Goal: Transaction & Acquisition: Purchase product/service

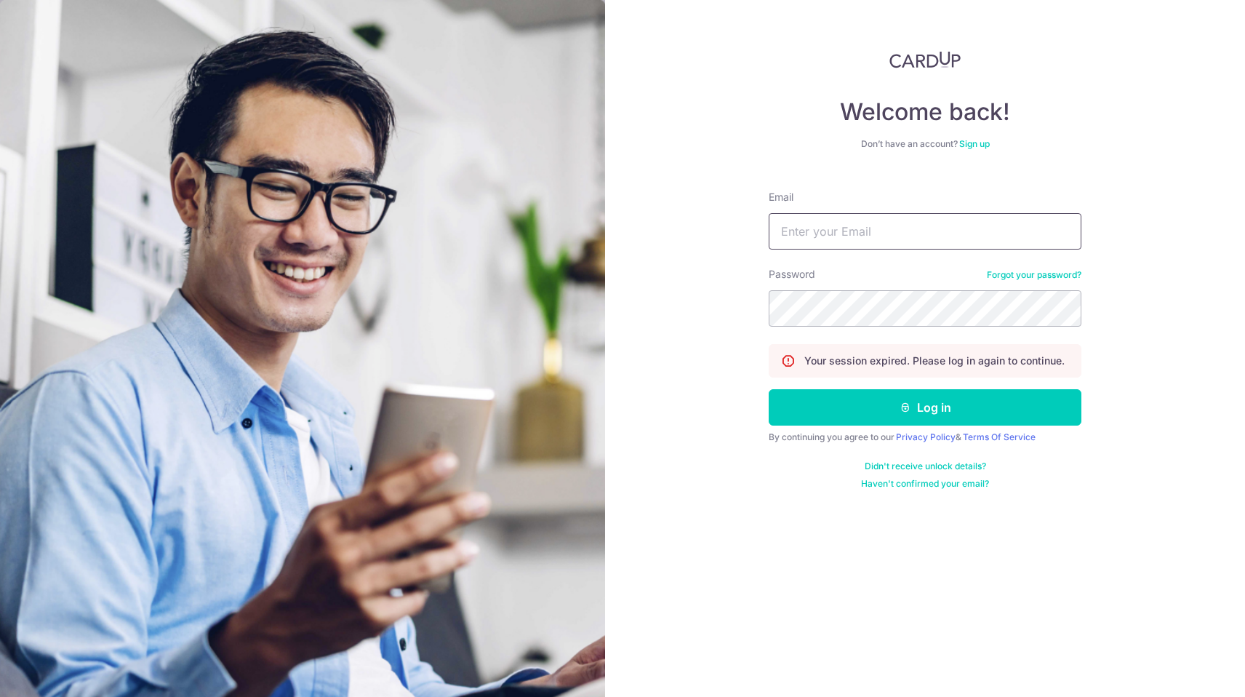
click at [864, 230] on input "Email" at bounding box center [925, 231] width 313 height 36
type input "yiwenandong@gmail.com"
click at [920, 430] on form "Email yiwenandong@gmail.com Password Forgot your password? Your session expired…" at bounding box center [925, 334] width 313 height 310
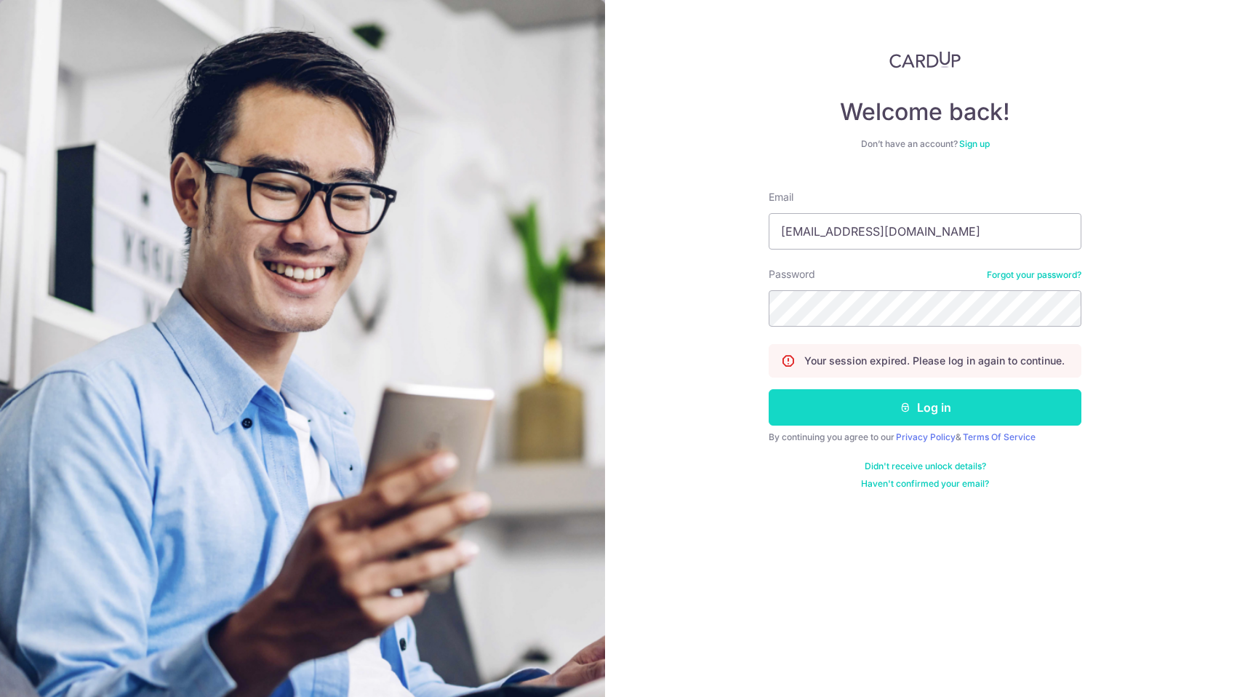
click at [928, 420] on button "Log in" at bounding box center [925, 407] width 313 height 36
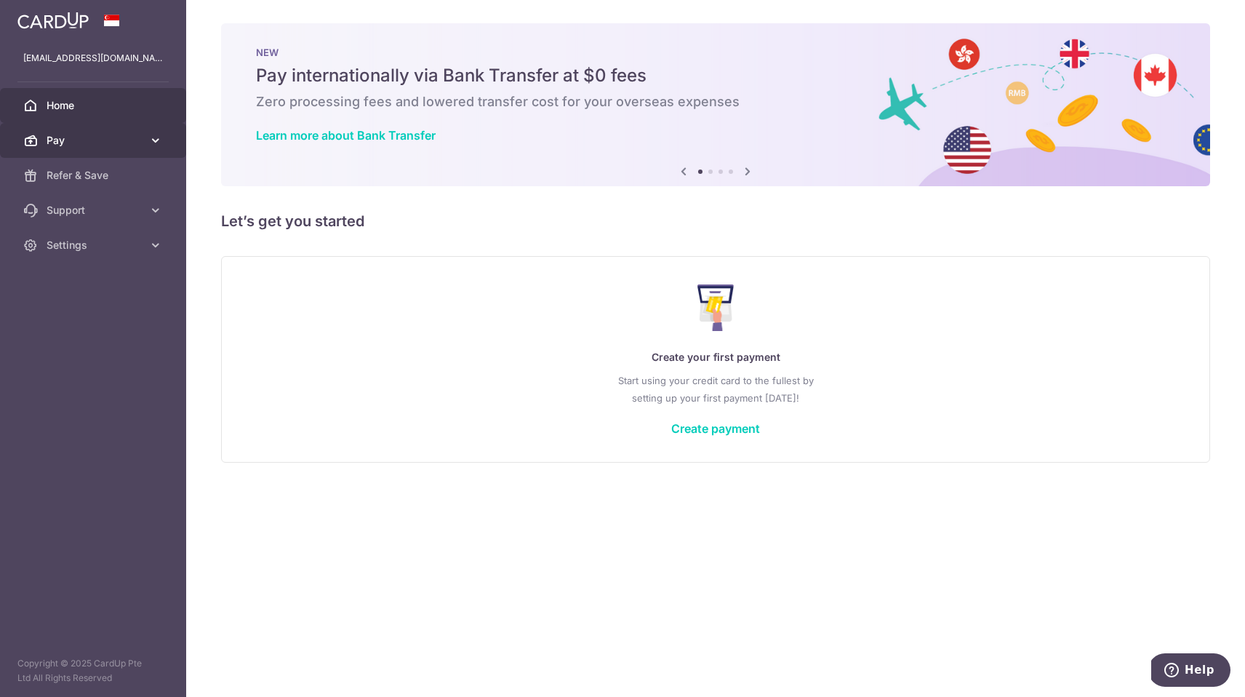
click at [92, 133] on span "Pay" at bounding box center [95, 140] width 96 height 15
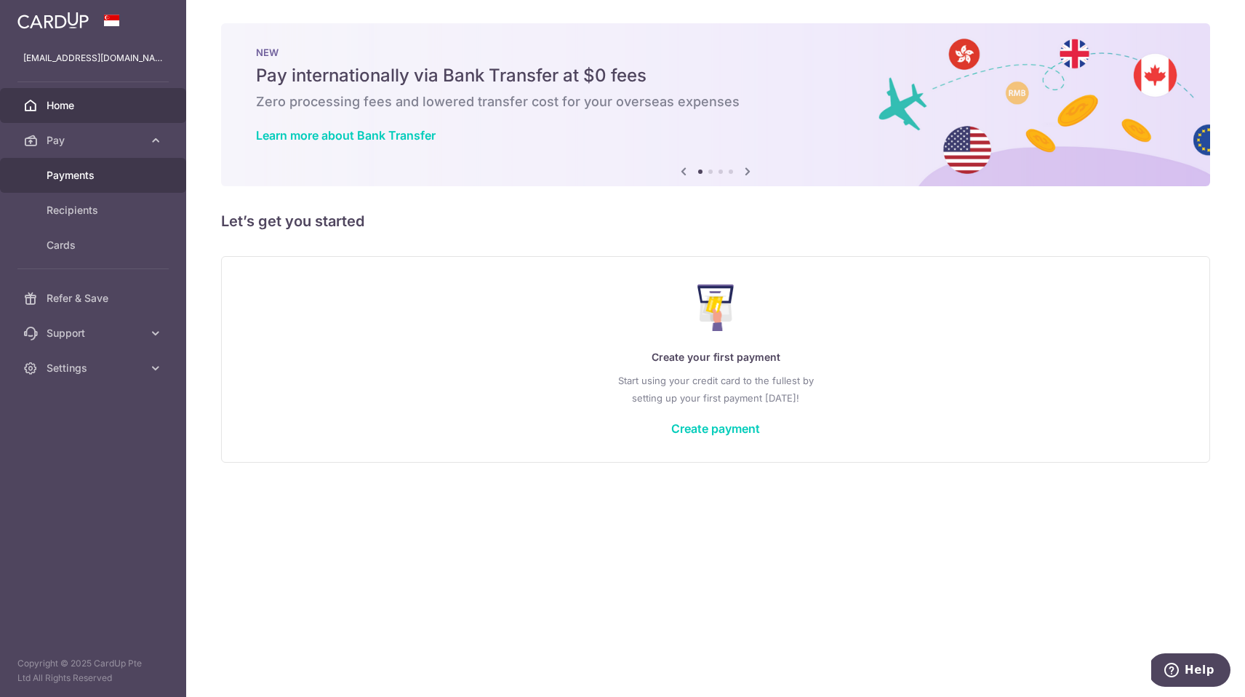
click at [84, 176] on span "Payments" at bounding box center [95, 175] width 96 height 15
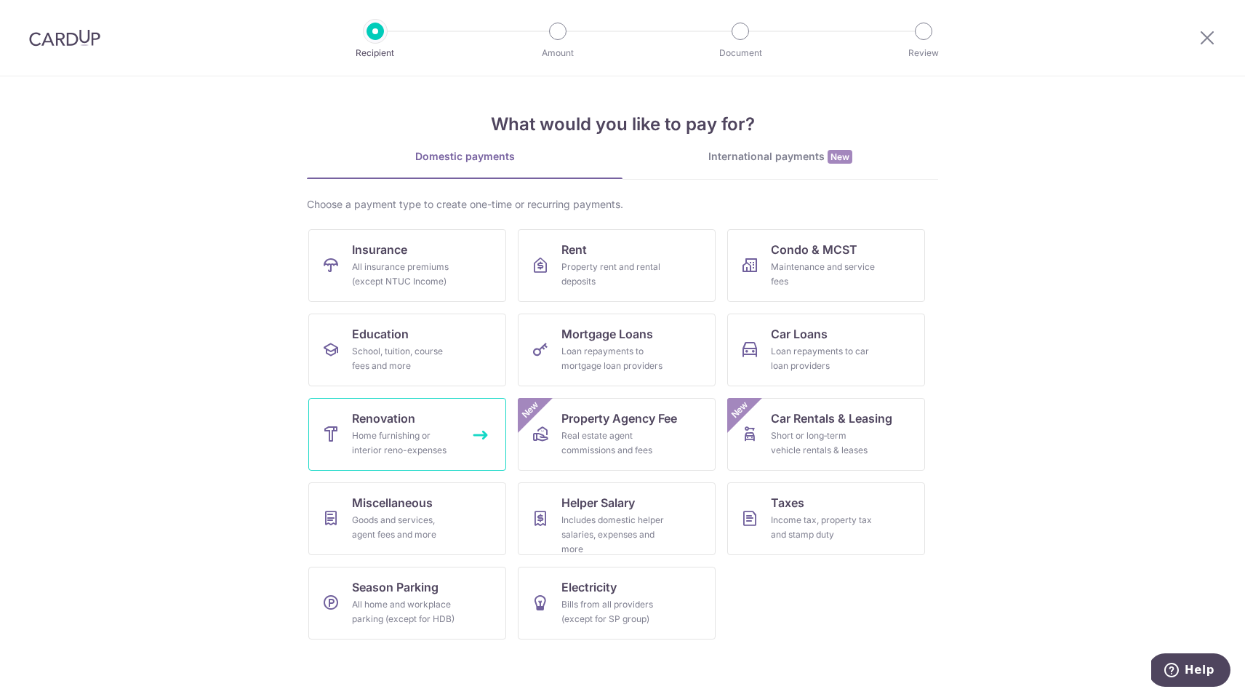
click at [356, 436] on div "Home furnishing or interior reno-expenses" at bounding box center [404, 442] width 105 height 29
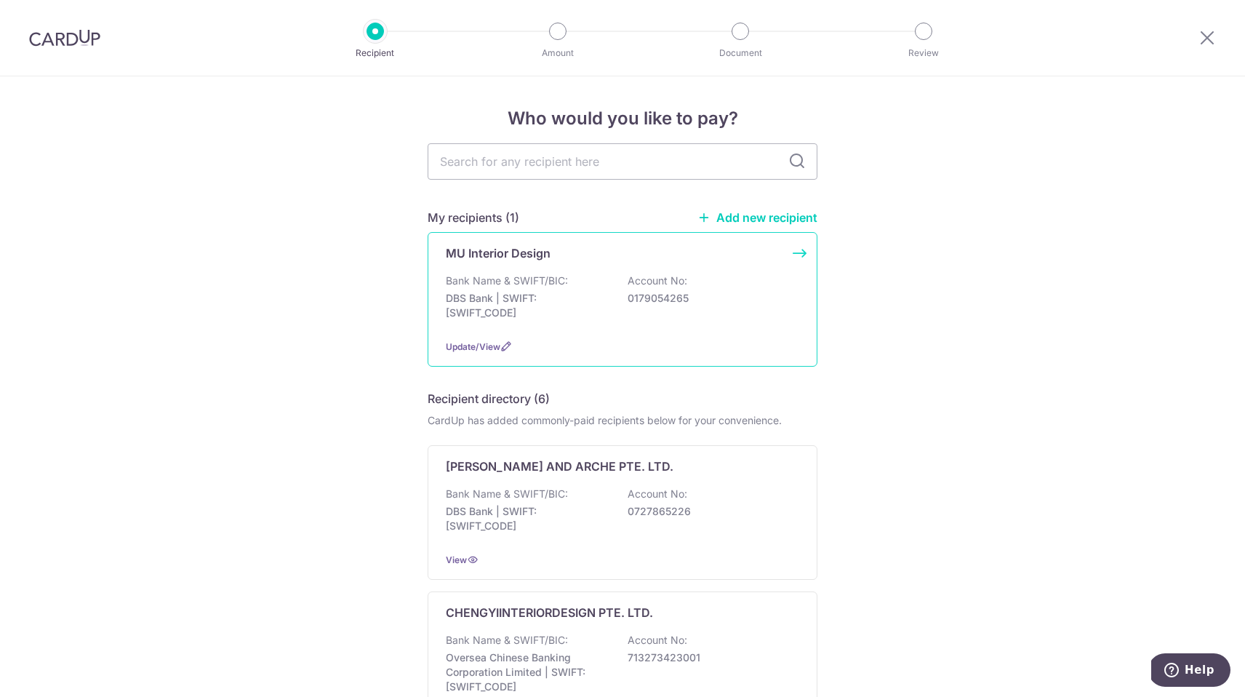
click at [523, 259] on p "MU Interior Design" at bounding box center [498, 252] width 105 height 17
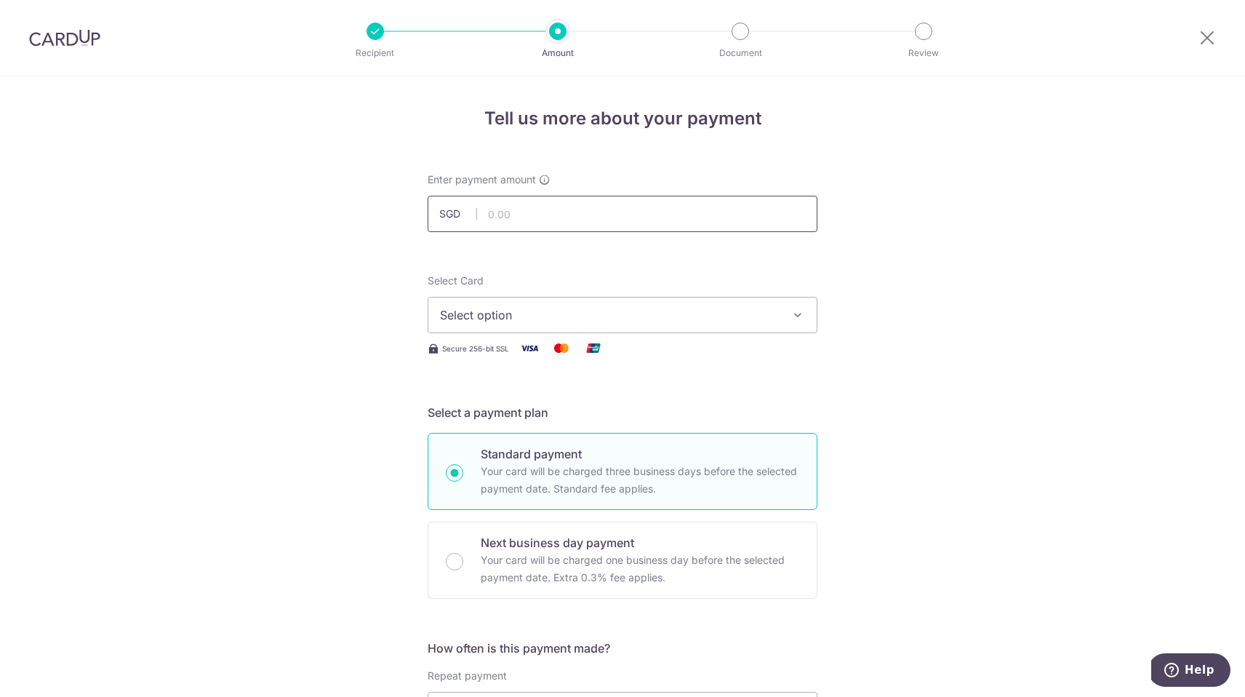
click at [523, 217] on input "text" at bounding box center [623, 214] width 390 height 36
type input "19,700.00"
click at [545, 334] on div "Select Card Select option Add credit card Your Cards **** 8047 Secure 256-bit S…" at bounding box center [623, 315] width 390 height 84
click at [559, 324] on button "Select option" at bounding box center [623, 315] width 390 height 36
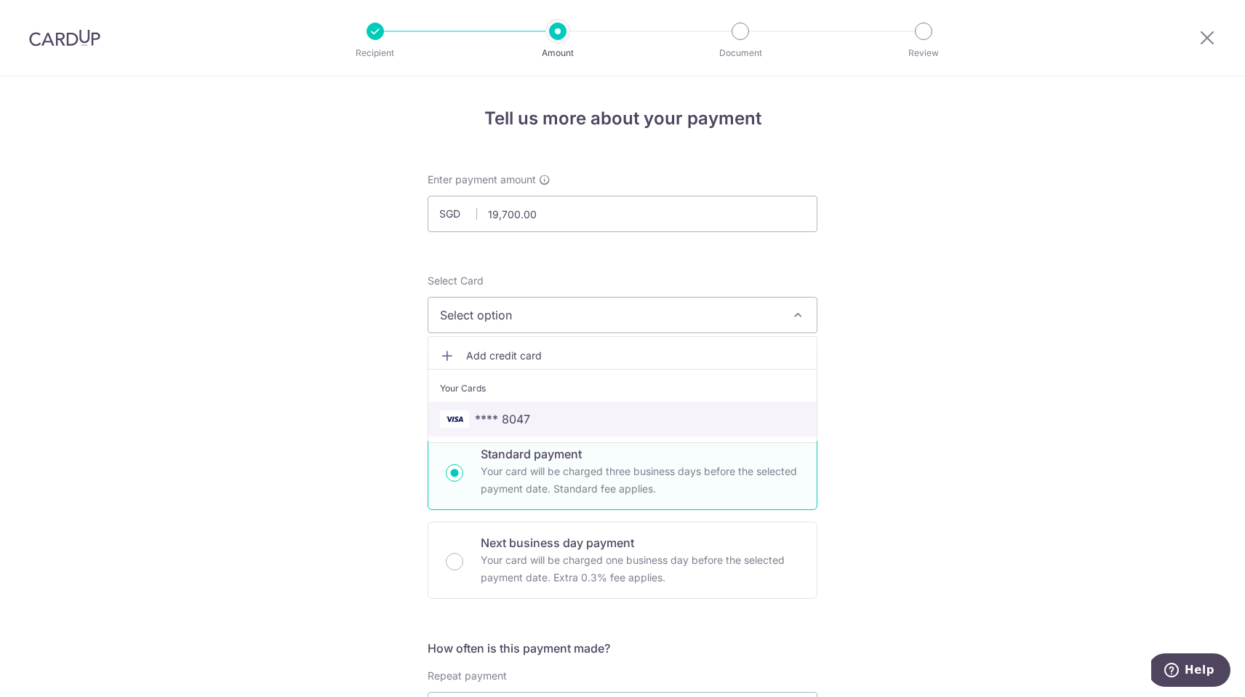
click at [494, 413] on span "**** 8047" at bounding box center [502, 418] width 55 height 17
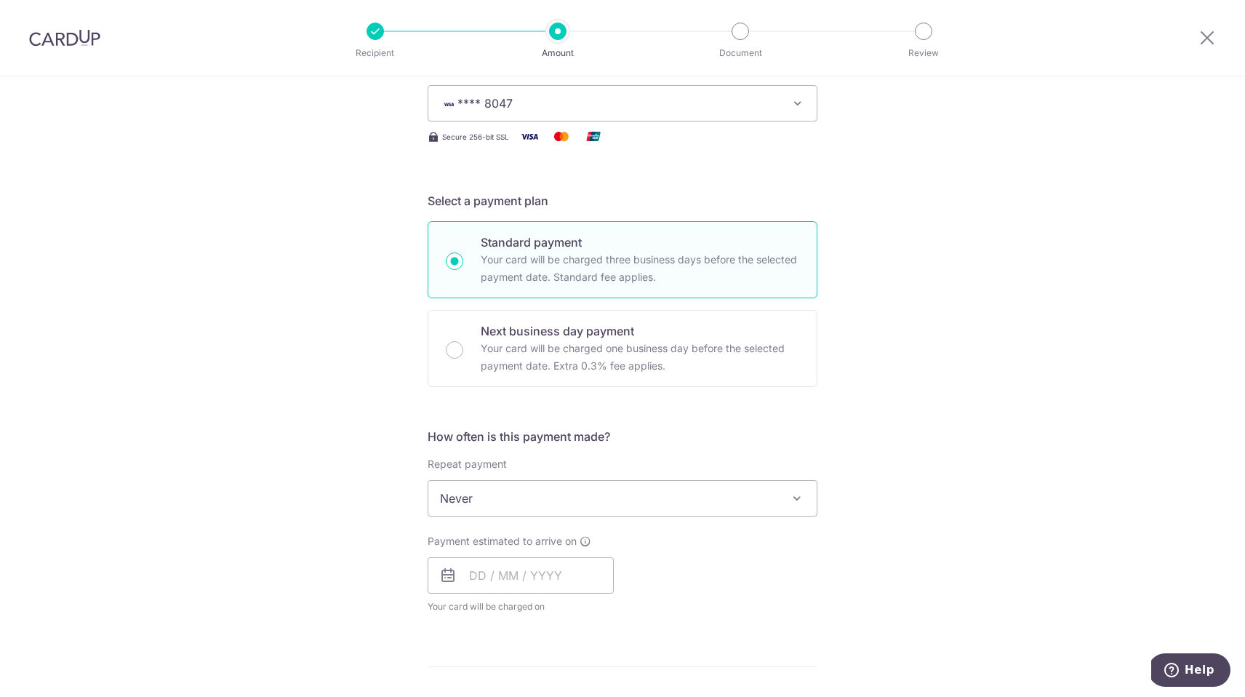
scroll to position [212, 0]
click at [555, 491] on span "Never" at bounding box center [622, 497] width 388 height 35
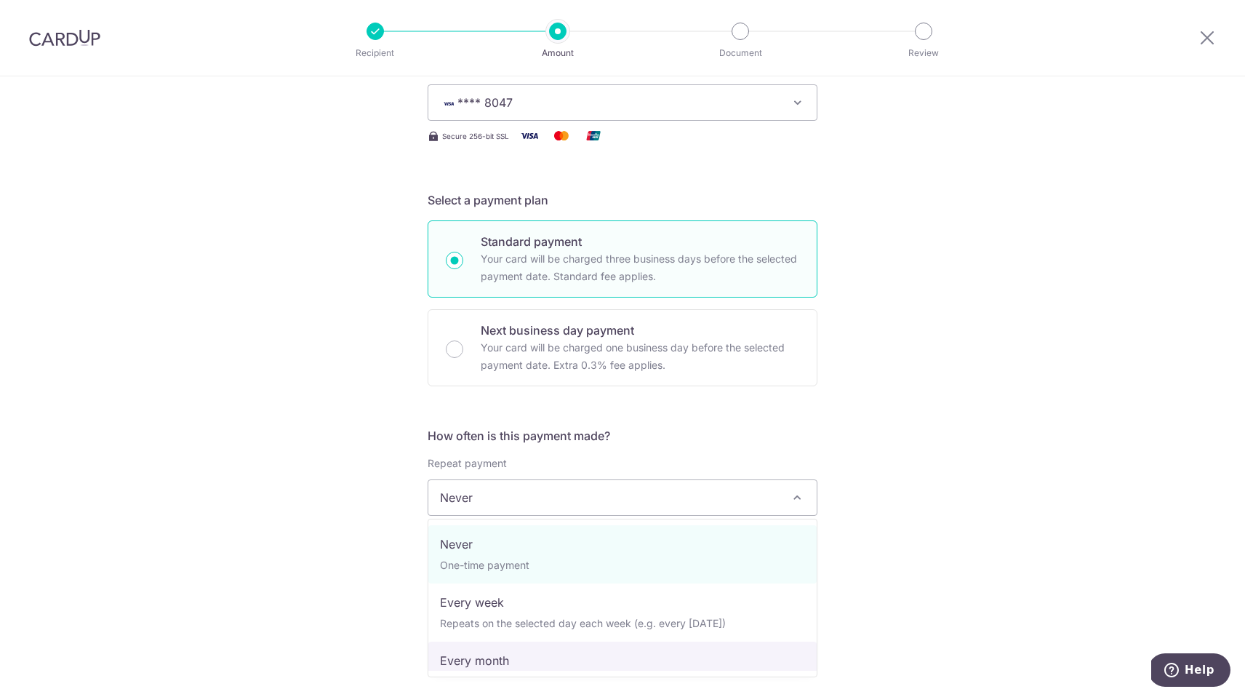
select select "3"
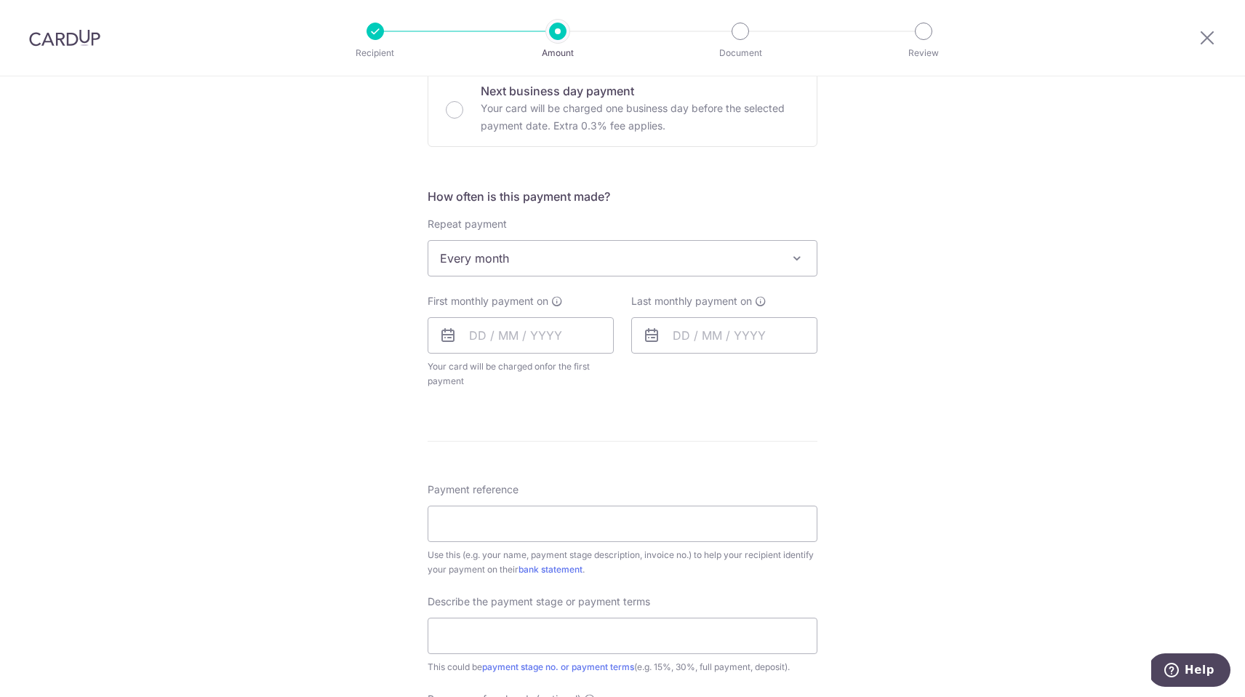
scroll to position [528, 0]
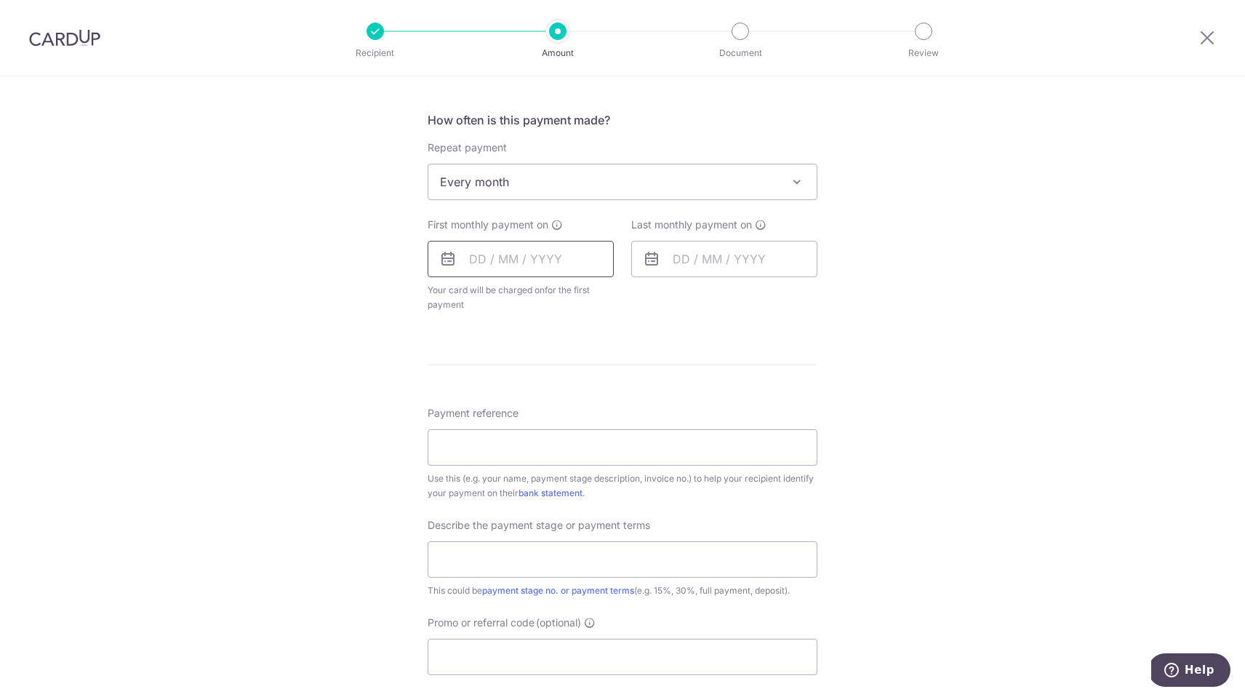
click at [532, 270] on input "text" at bounding box center [521, 259] width 186 height 36
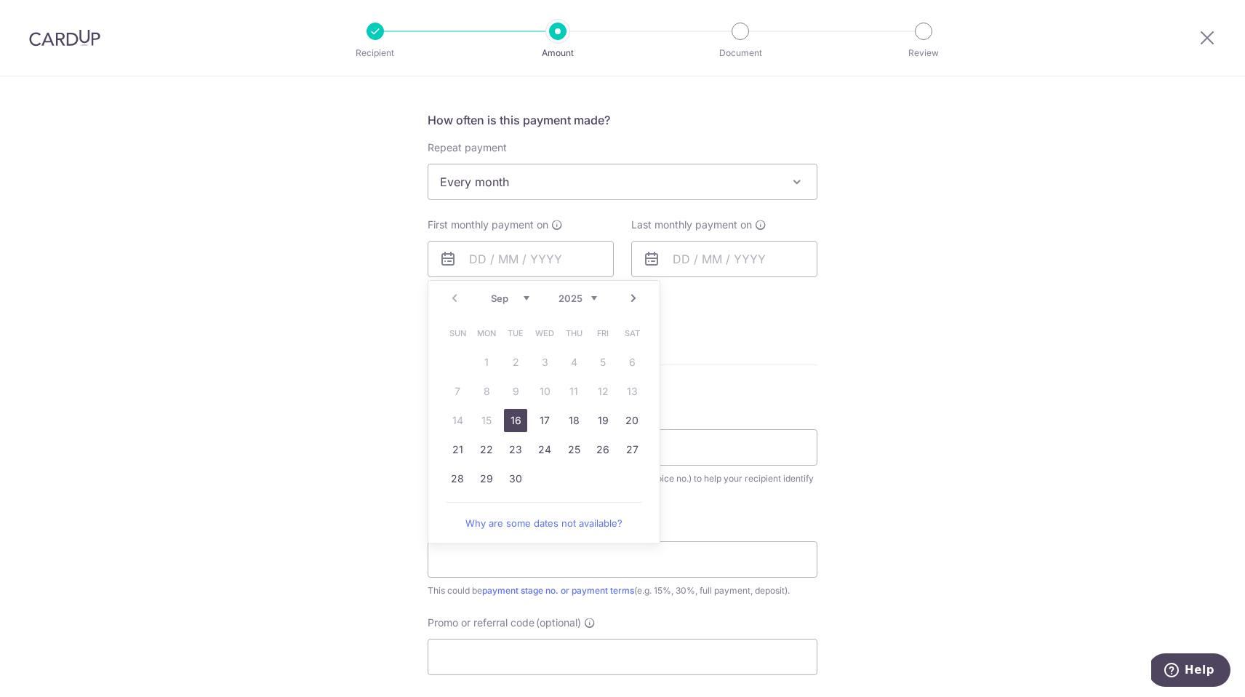
click at [514, 417] on link "16" at bounding box center [515, 420] width 23 height 23
type input "[DATE]"
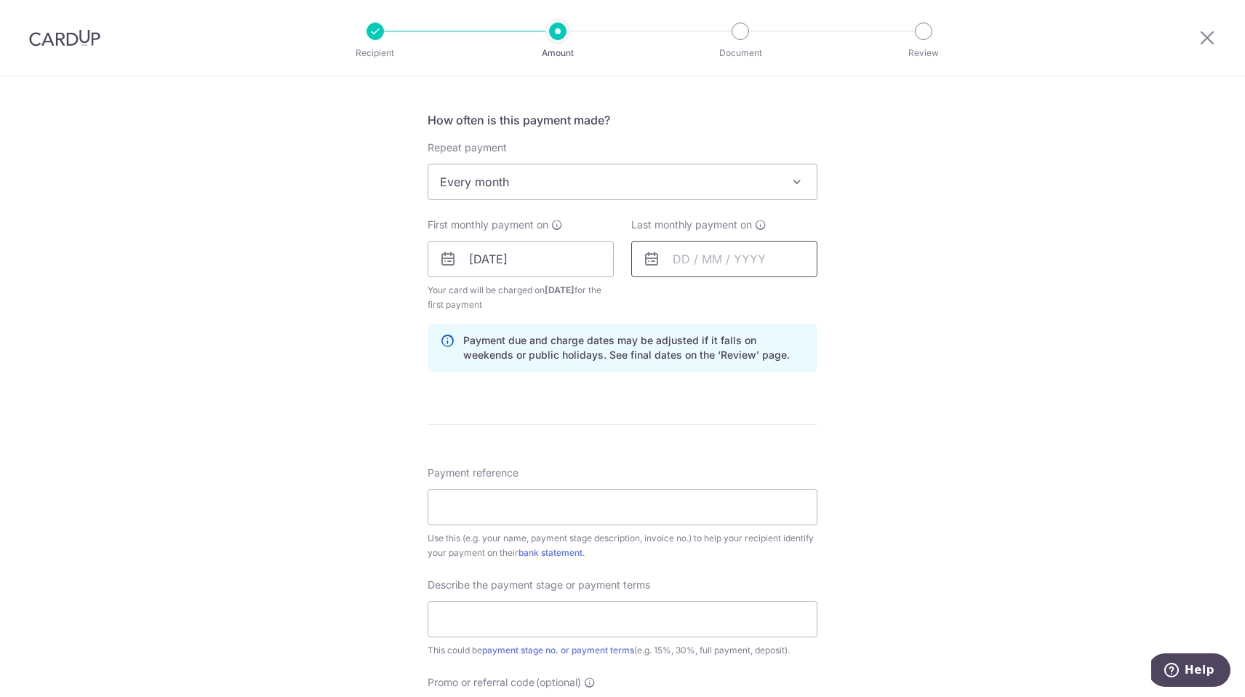
click at [716, 256] on input "text" at bounding box center [724, 259] width 186 height 36
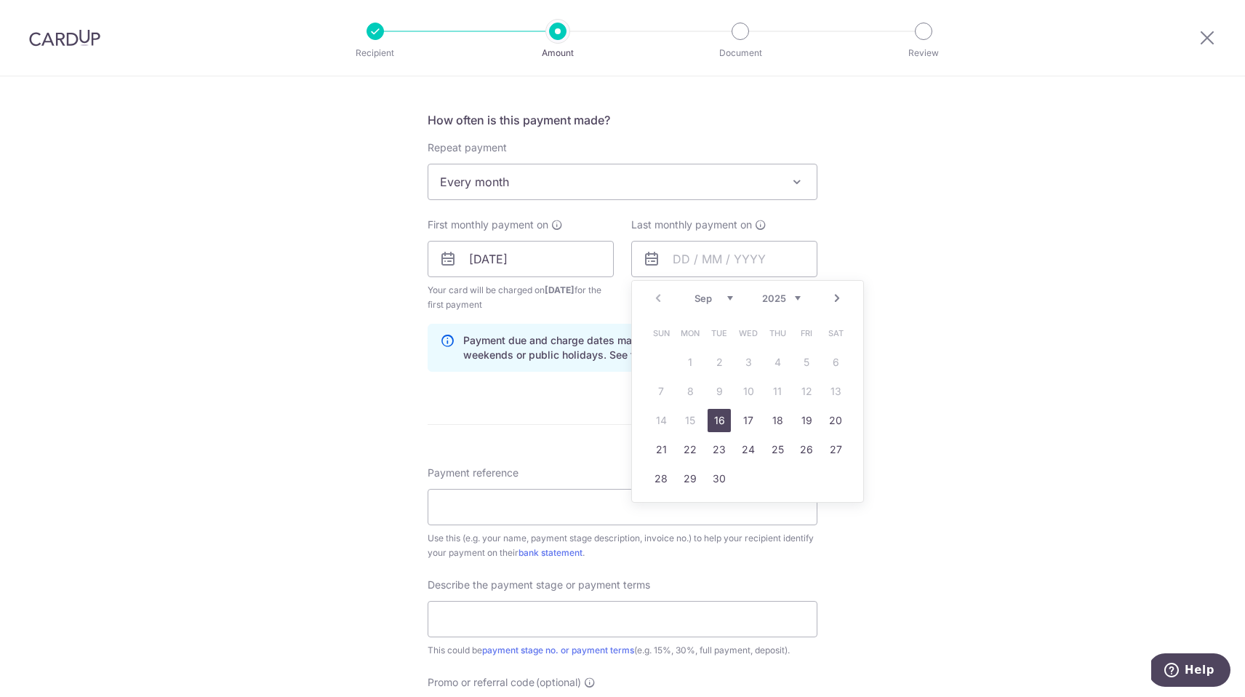
click at [840, 296] on link "Next" at bounding box center [836, 297] width 17 height 17
click at [840, 297] on link "Next" at bounding box center [836, 297] width 17 height 17
click at [715, 444] on link "23" at bounding box center [718, 449] width 23 height 23
type input "23/12/2025"
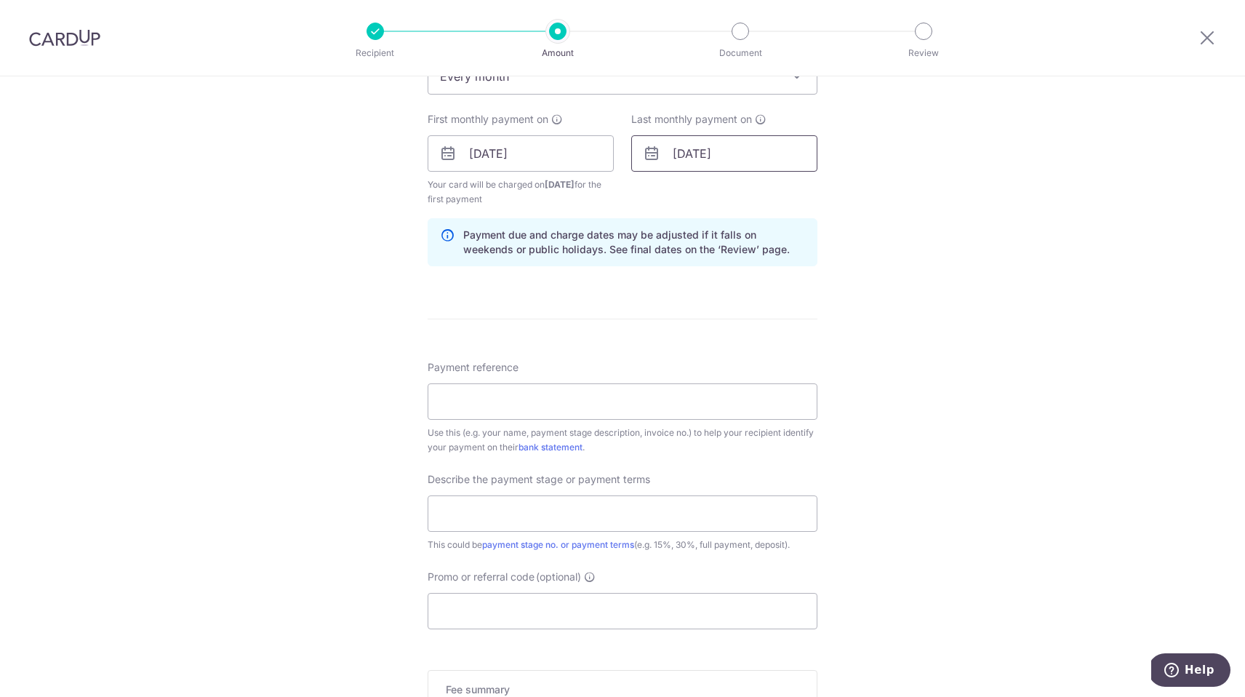
scroll to position [640, 0]
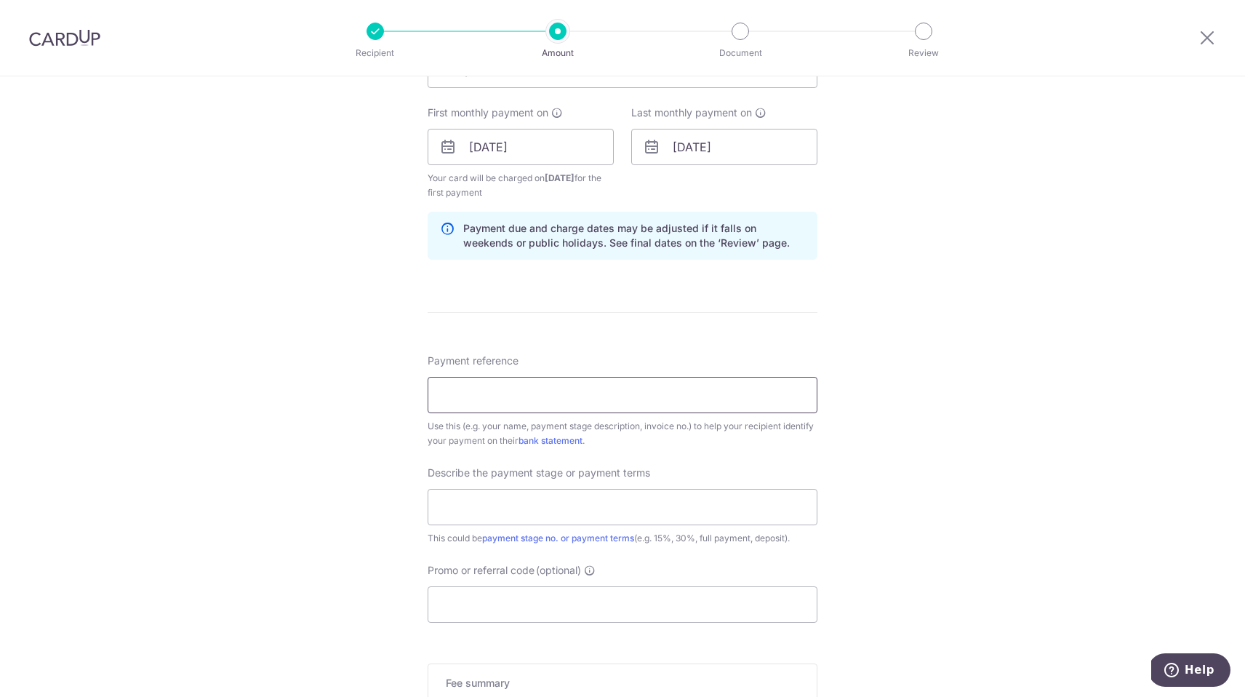
click at [569, 395] on input "Payment reference" at bounding box center [623, 395] width 390 height 36
click at [566, 398] on input "Payment reference" at bounding box center [623, 395] width 390 height 36
click at [532, 398] on input "2025023 (Jon & Yiwen)" at bounding box center [623, 395] width 390 height 36
type input "2025023 ([PERSON_NAME])"
click at [564, 515] on input "text" at bounding box center [623, 507] width 390 height 36
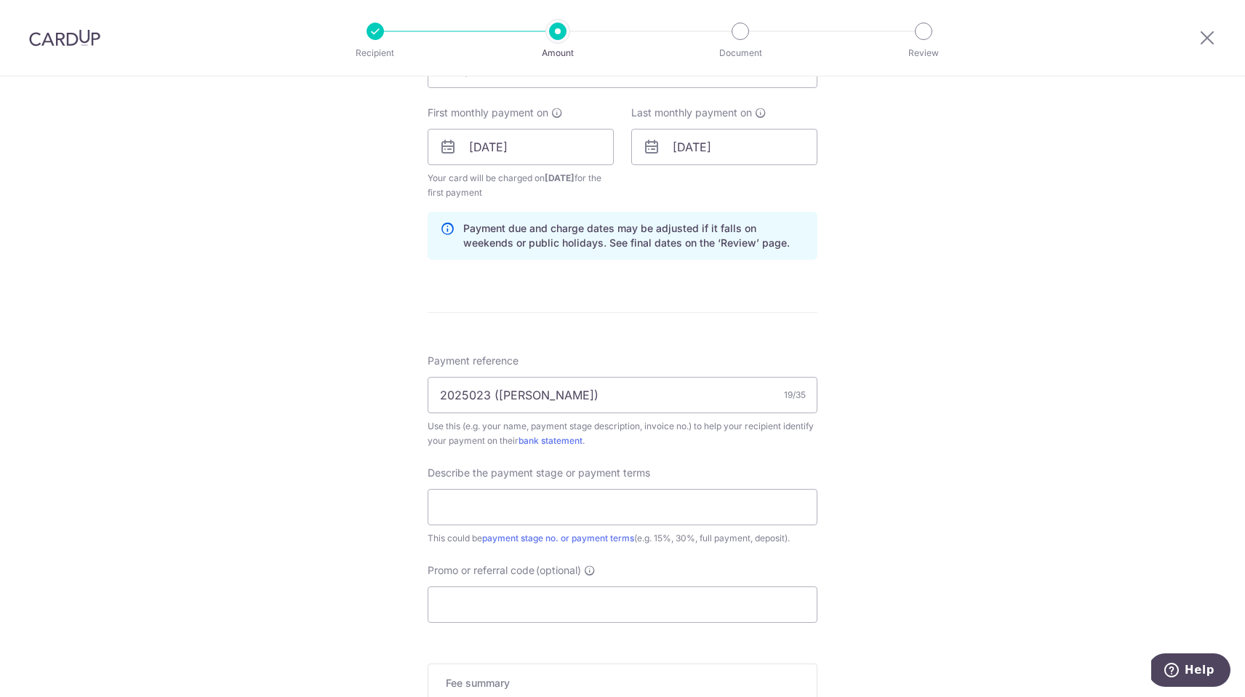
click at [918, 518] on div "Tell us more about your payment Enter payment amount SGD 19,700.00 19700.00 Sel…" at bounding box center [622, 180] width 1245 height 1487
click at [777, 509] on input "text" at bounding box center [623, 507] width 390 height 36
type input "25% Deposit"
click at [636, 611] on input "Promo or referral code (optional)" at bounding box center [623, 604] width 390 height 36
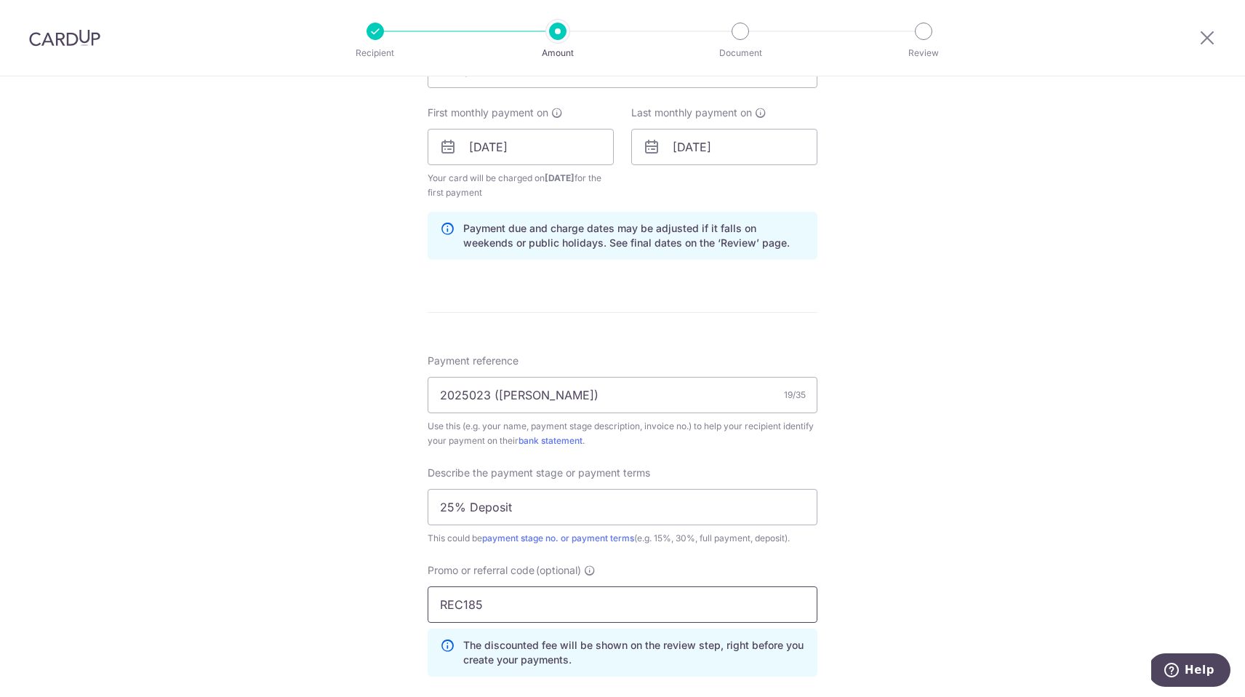
type input "REC185"
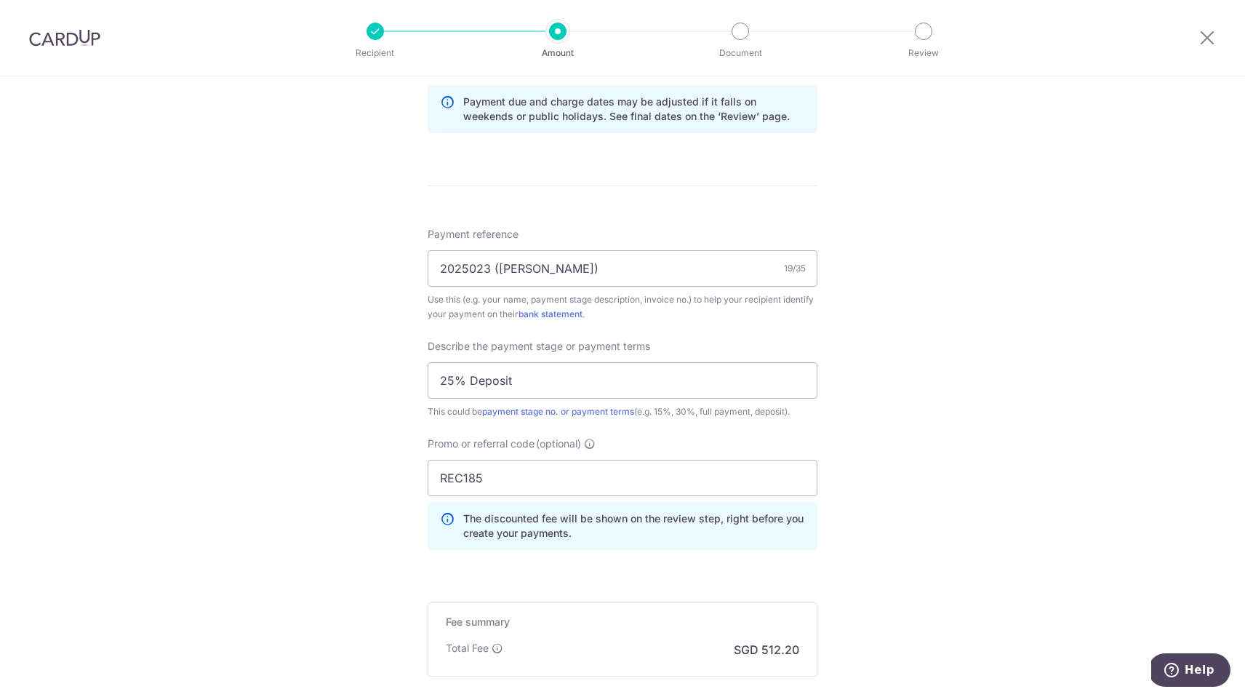
scroll to position [932, 0]
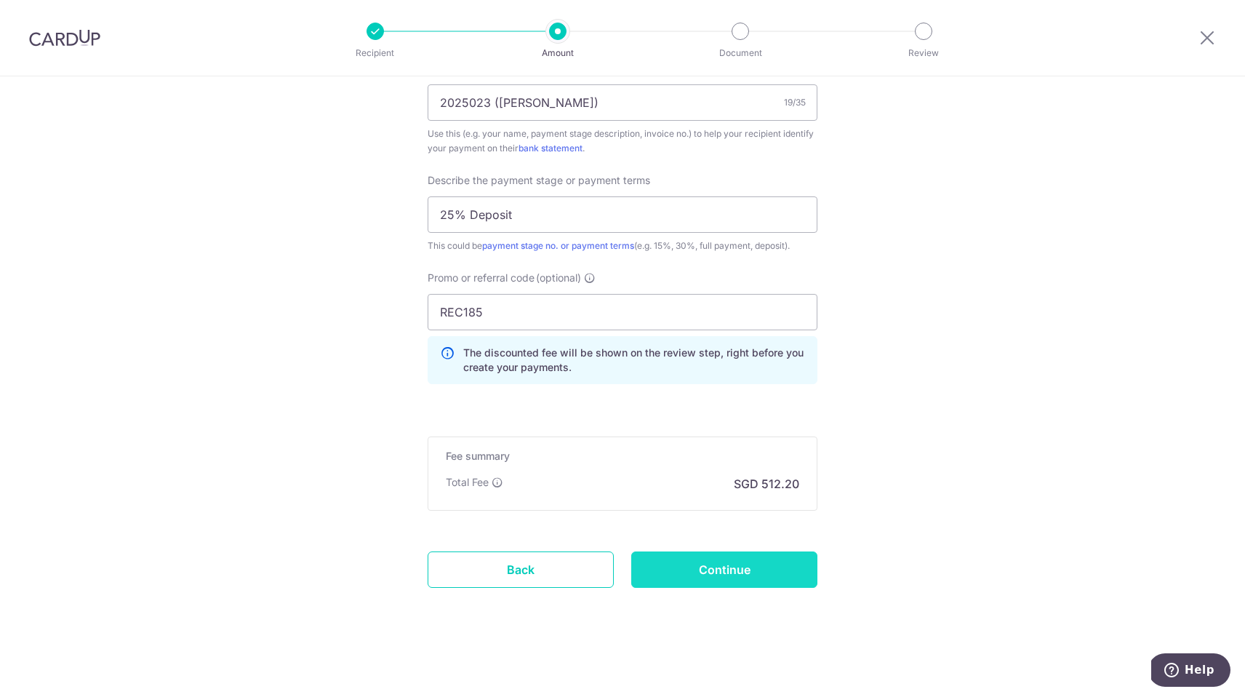
click at [718, 565] on input "Continue" at bounding box center [724, 569] width 186 height 36
type input "Create Schedule"
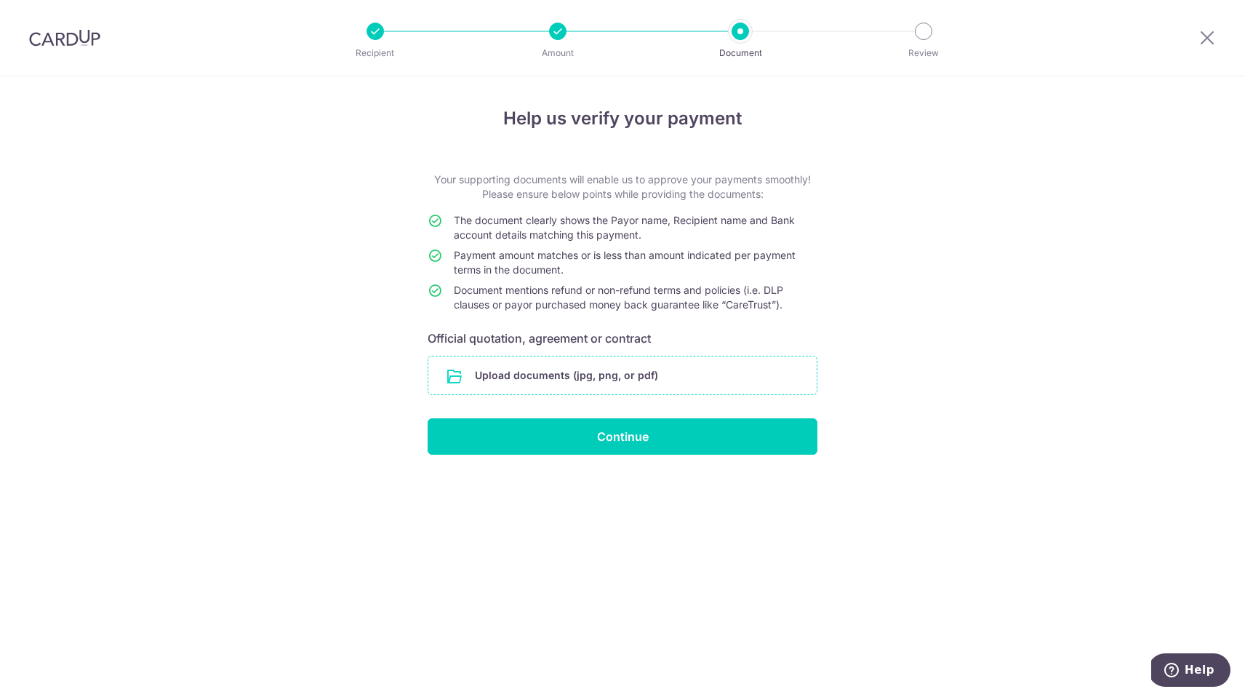
click at [551, 377] on input "file" at bounding box center [622, 375] width 388 height 38
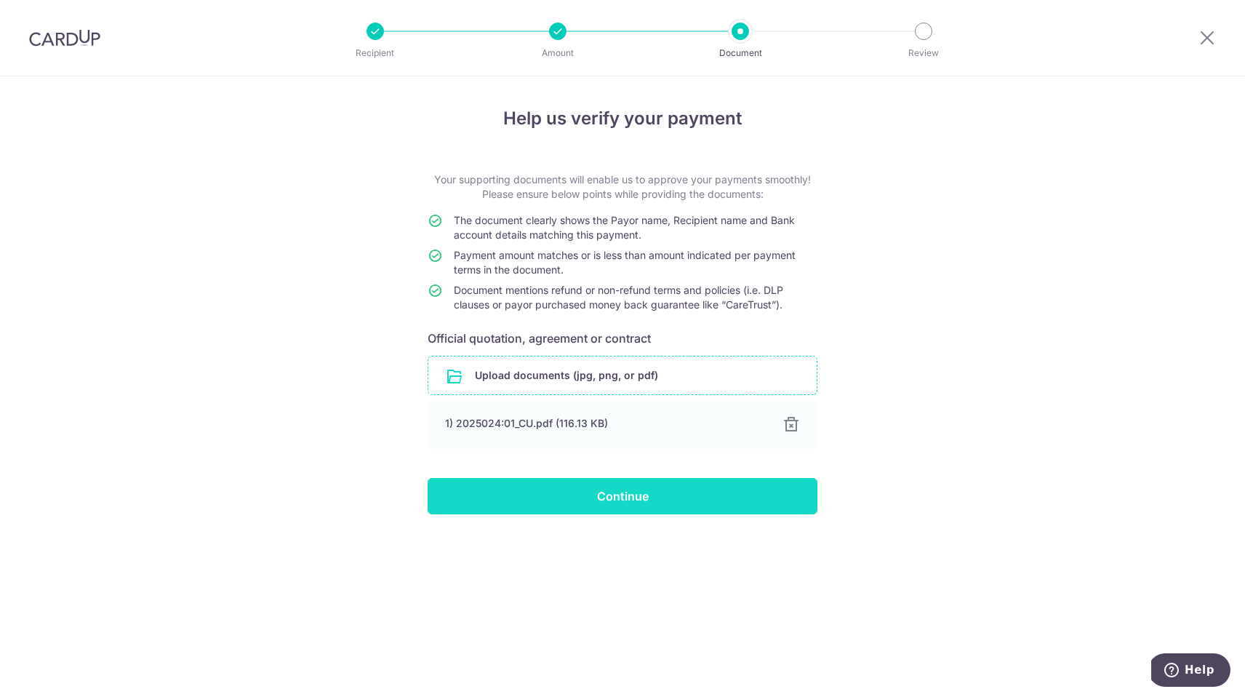
click at [662, 504] on input "Continue" at bounding box center [623, 496] width 390 height 36
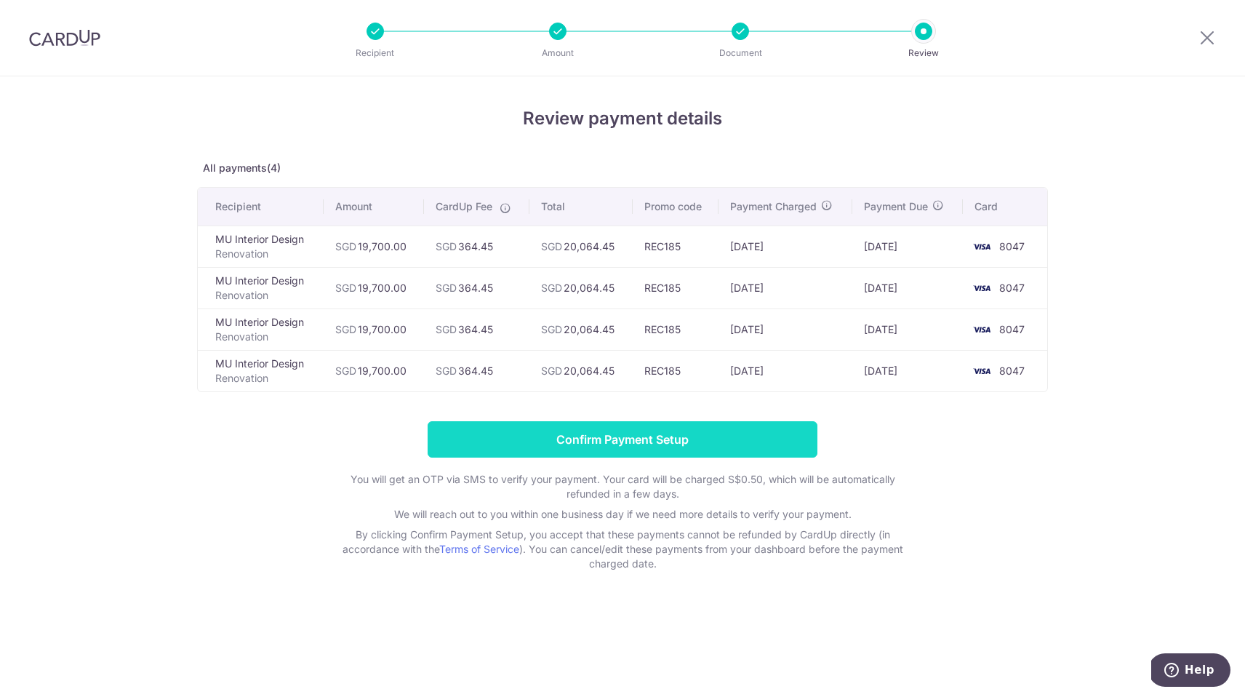
click at [643, 445] on input "Confirm Payment Setup" at bounding box center [623, 439] width 390 height 36
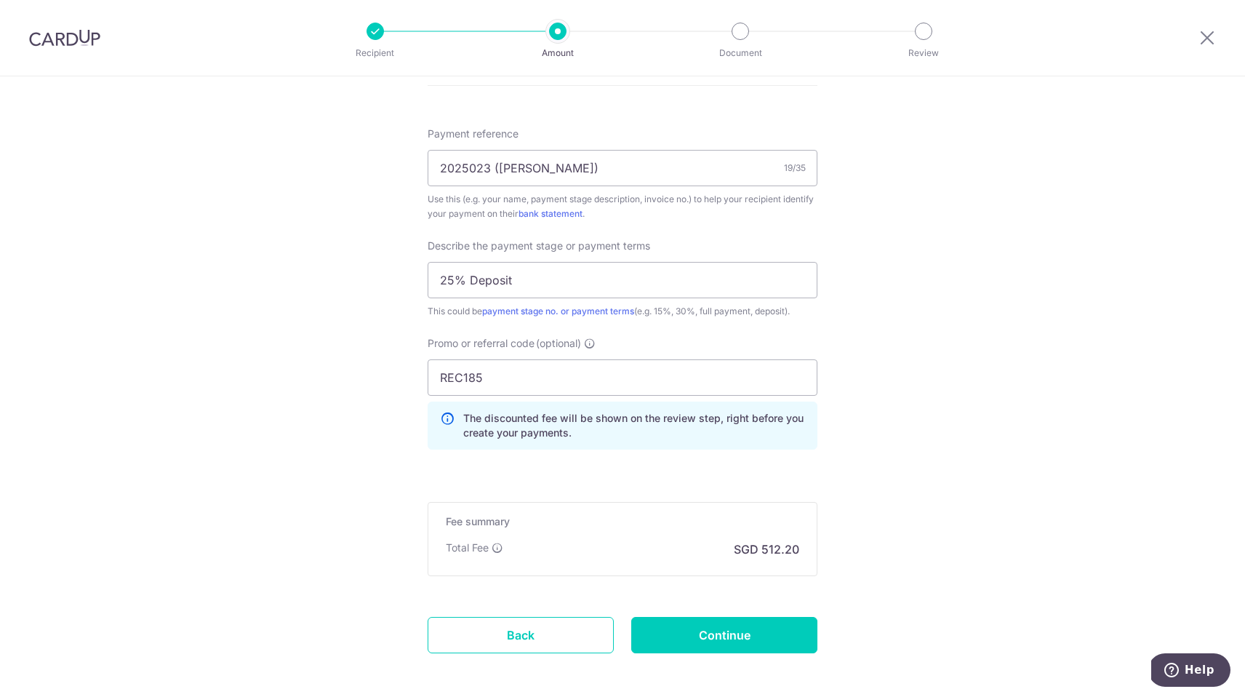
scroll to position [853, 0]
click at [768, 636] on input "Continue" at bounding box center [724, 634] width 186 height 36
type input "Update Schedule"
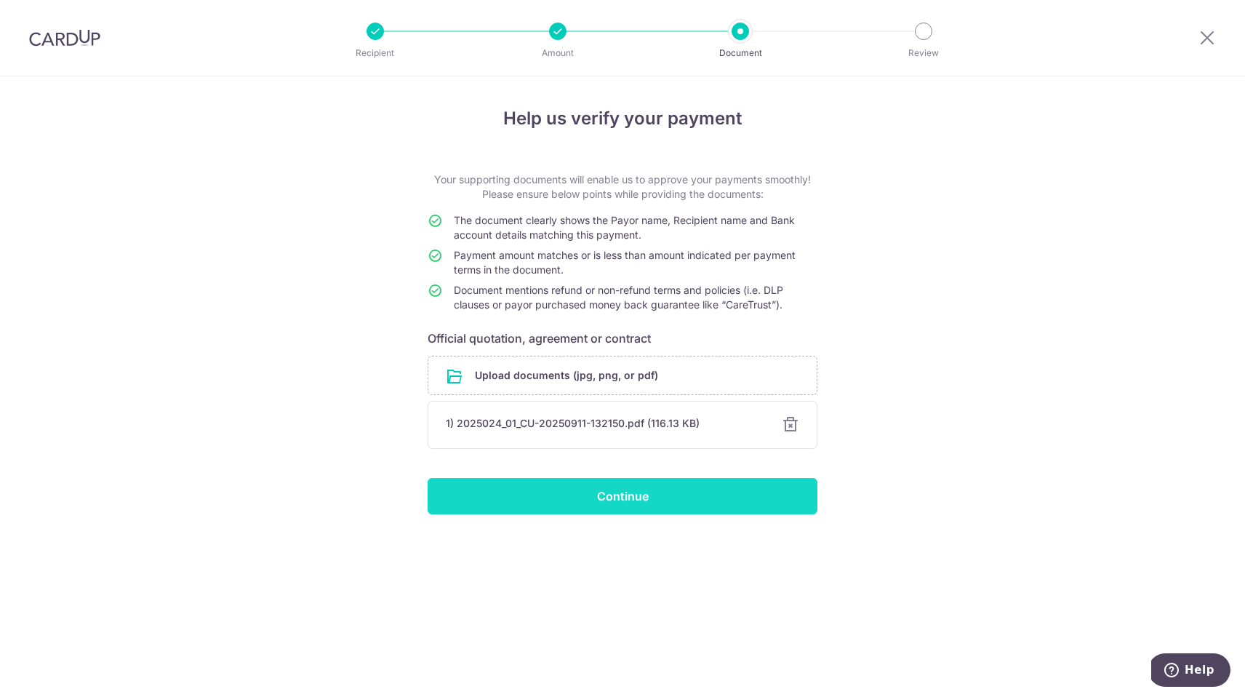
click at [565, 491] on input "Continue" at bounding box center [623, 496] width 390 height 36
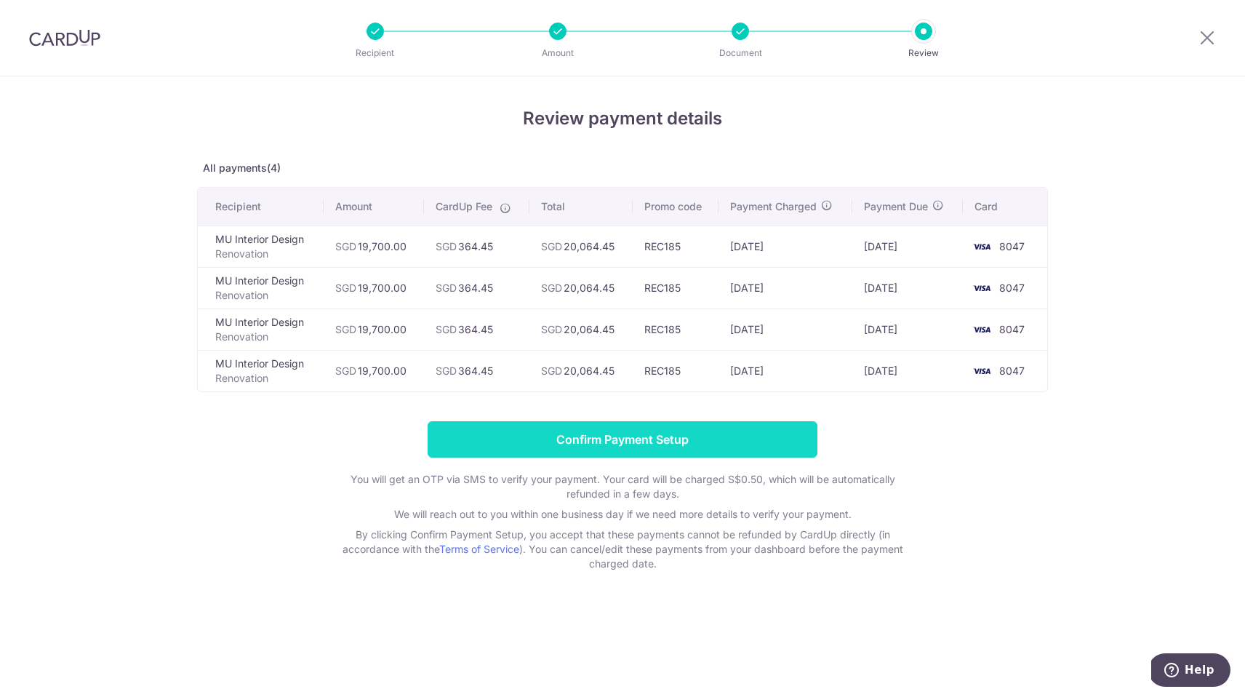
click at [643, 446] on input "Confirm Payment Setup" at bounding box center [623, 439] width 390 height 36
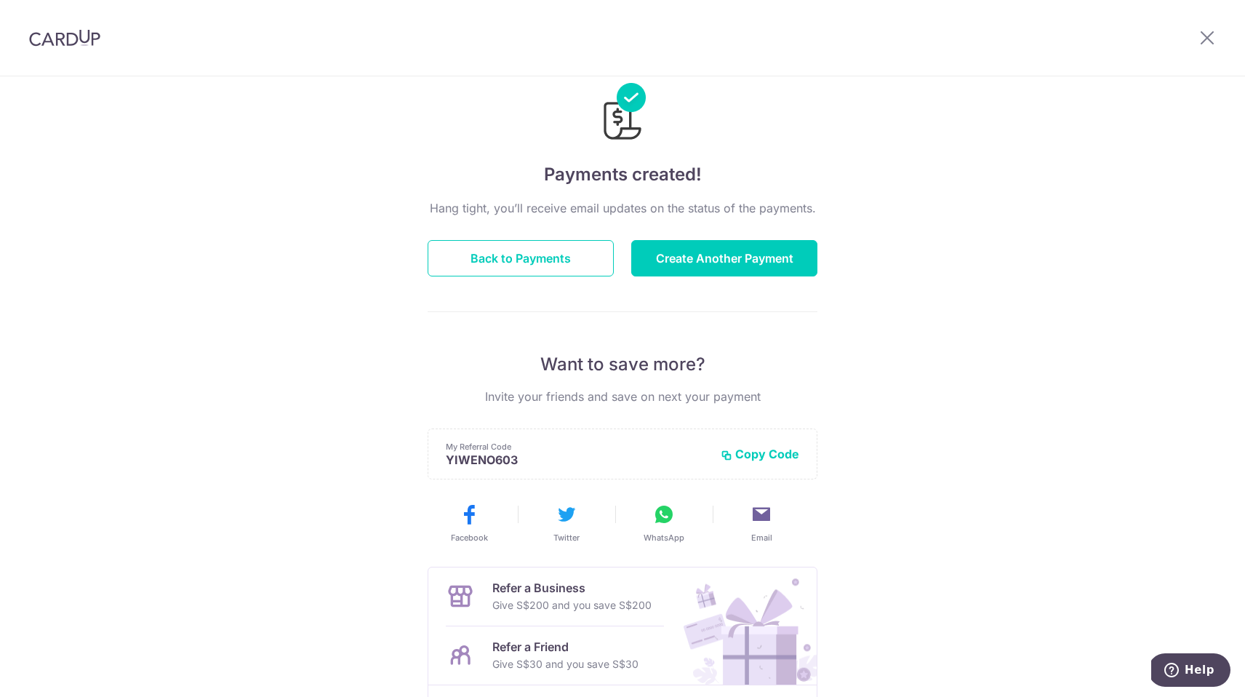
scroll to position [32, 0]
click at [544, 252] on button "Back to Payments" at bounding box center [521, 260] width 186 height 36
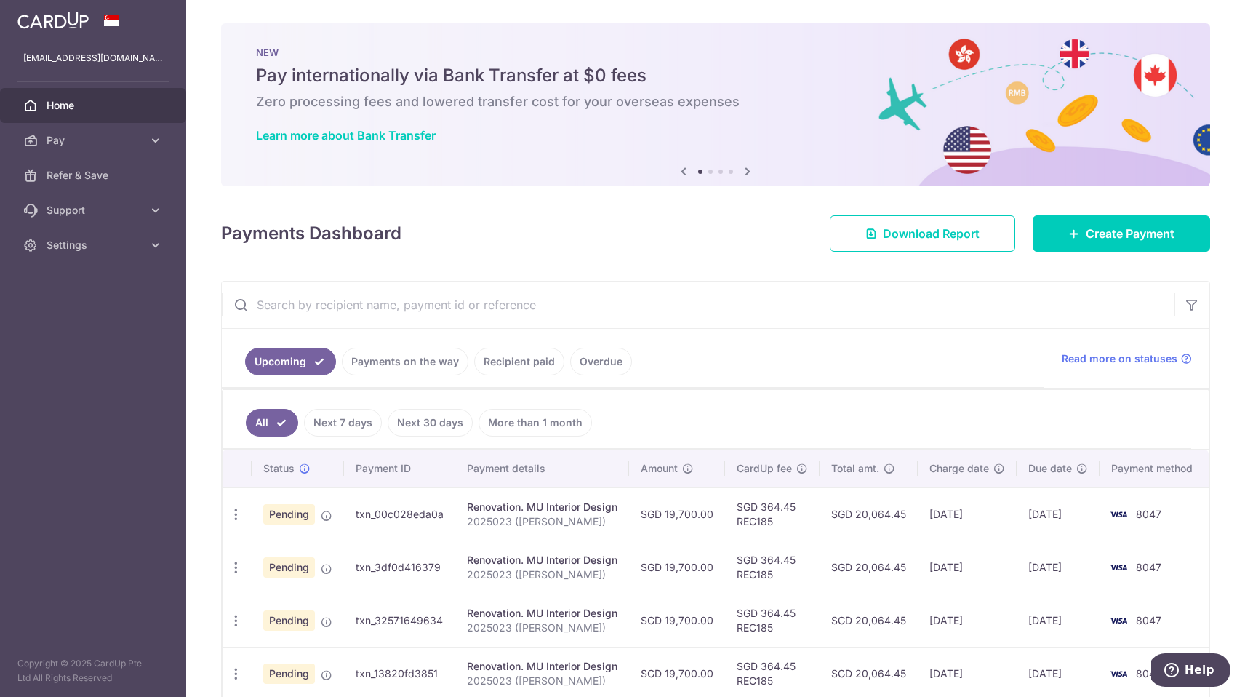
scroll to position [74, 0]
